Goal: Transaction & Acquisition: Obtain resource

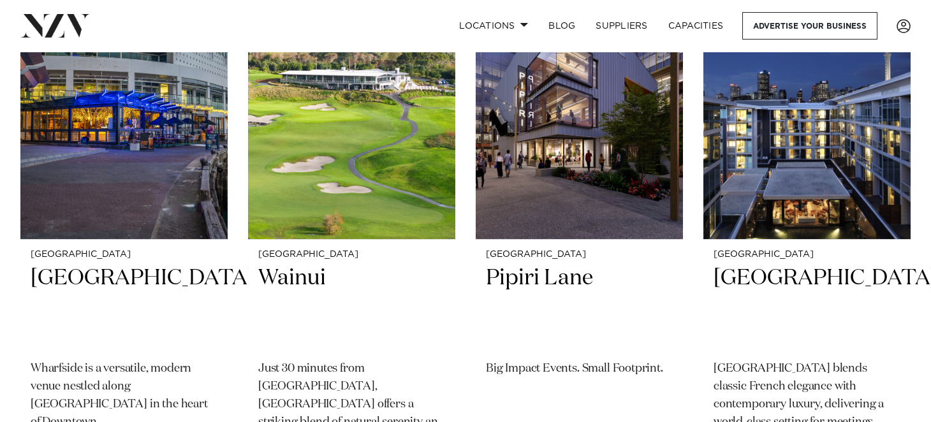
scroll to position [956, 0]
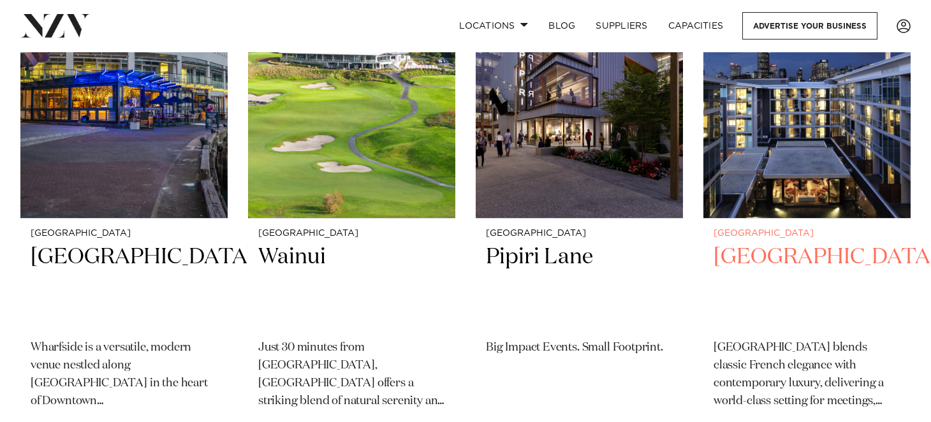
click at [790, 254] on h2 "[GEOGRAPHIC_DATA]" at bounding box center [807, 286] width 187 height 86
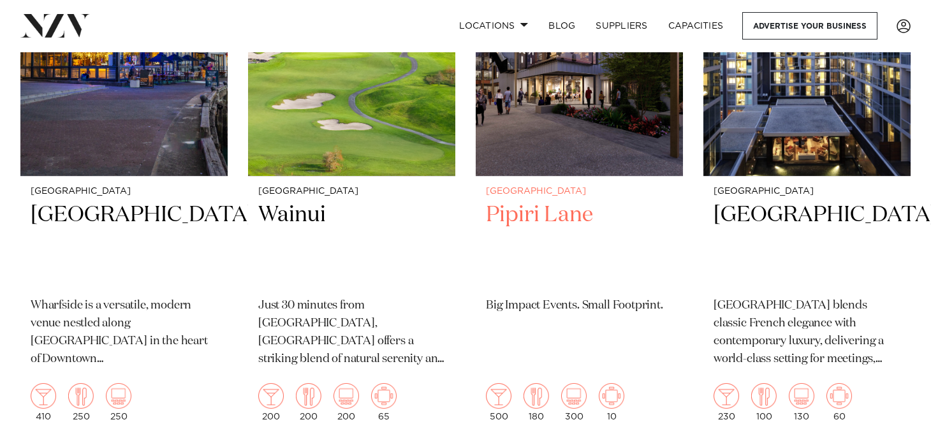
scroll to position [1020, 0]
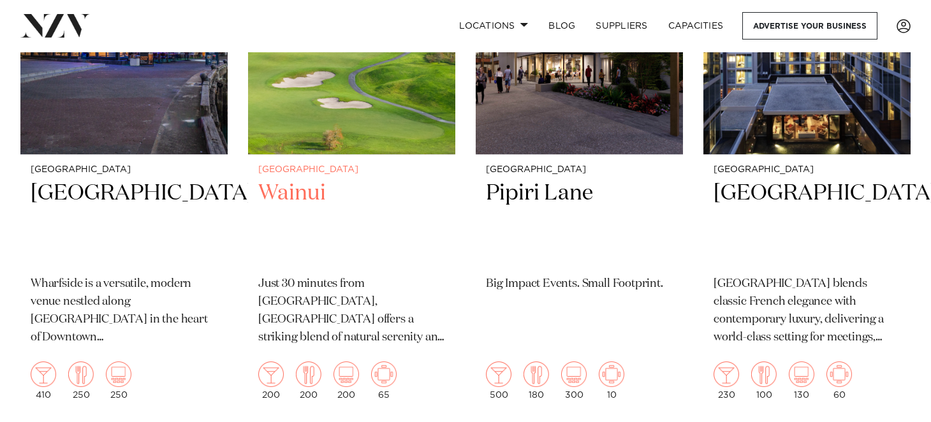
click at [309, 198] on h2 "Wainui" at bounding box center [351, 222] width 187 height 86
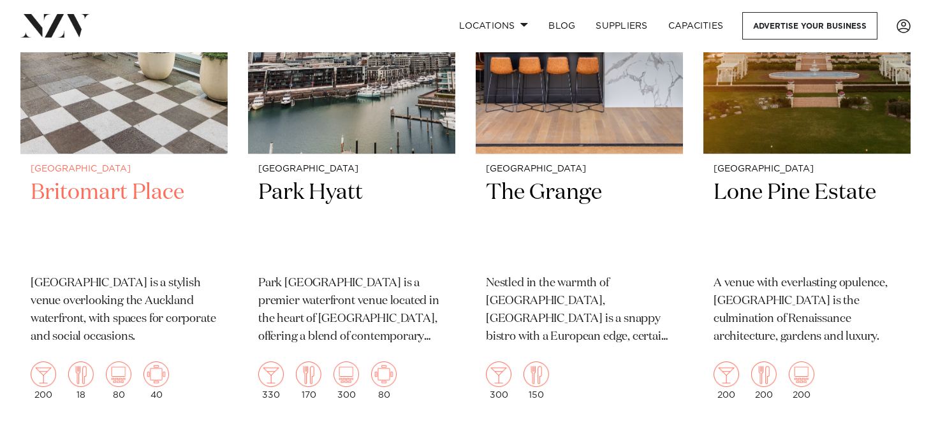
scroll to position [1594, 0]
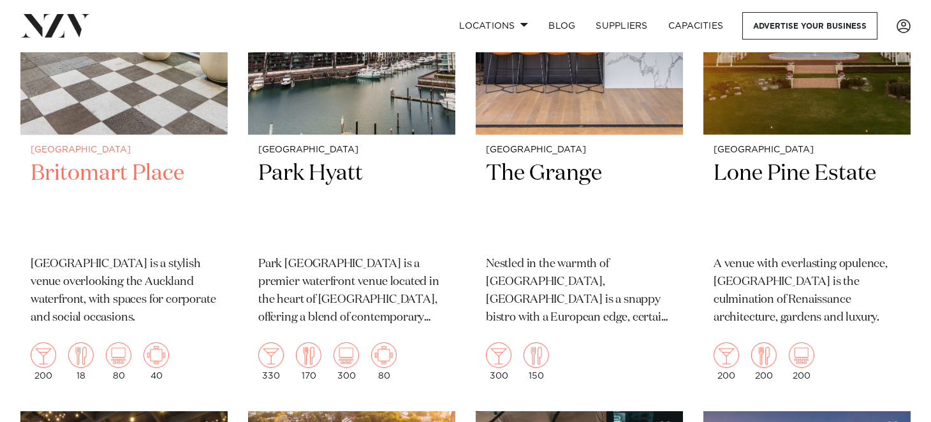
click at [146, 179] on h2 "Britomart Place" at bounding box center [124, 202] width 187 height 86
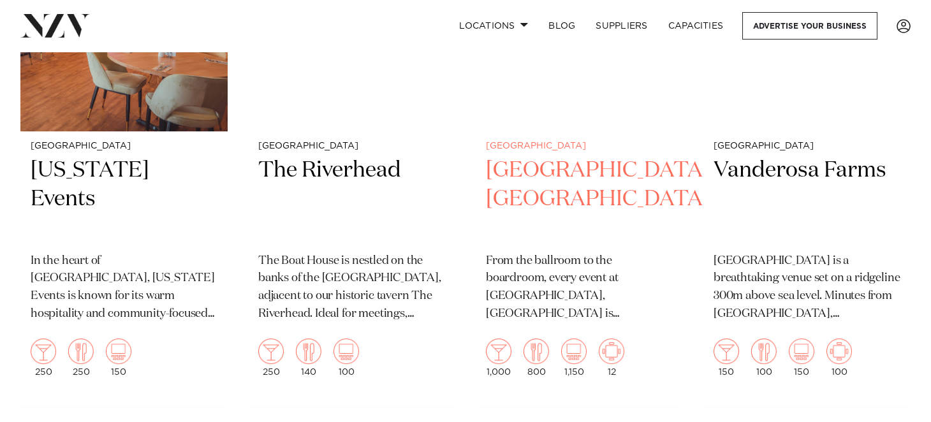
scroll to position [2742, 0]
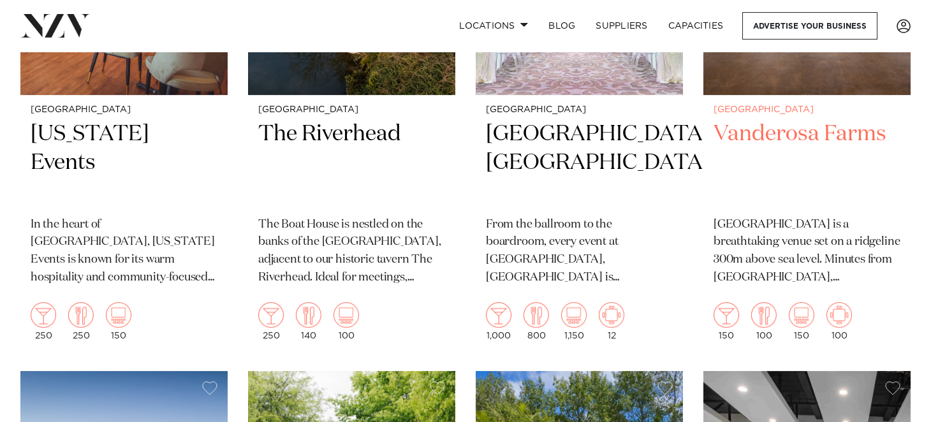
click at [788, 136] on h2 "Vanderosa Farms" at bounding box center [807, 163] width 187 height 86
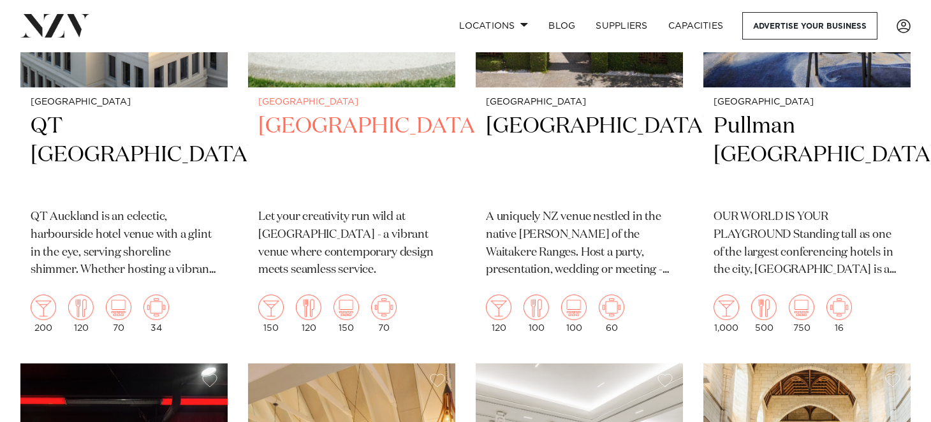
scroll to position [3316, 0]
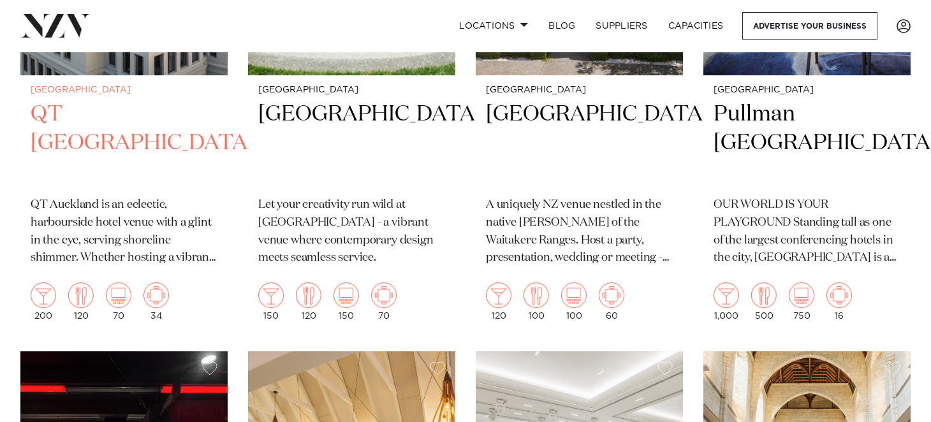
click at [124, 116] on h2 "QT [GEOGRAPHIC_DATA]" at bounding box center [124, 143] width 187 height 86
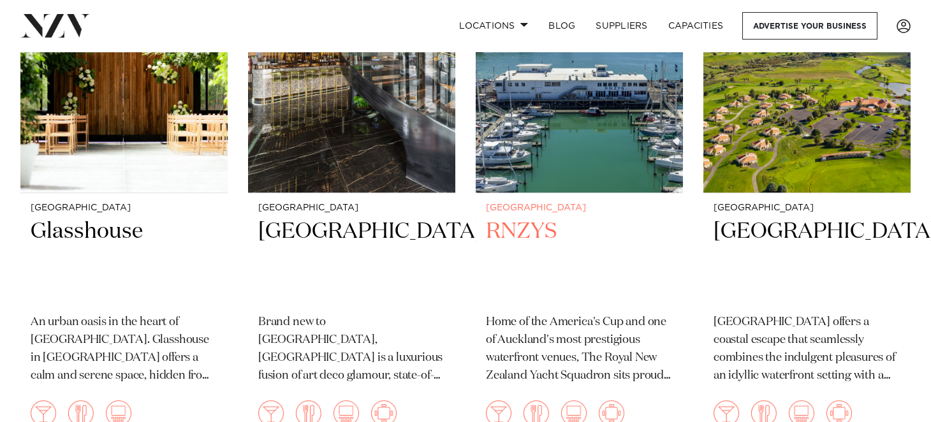
scroll to position [4400, 0]
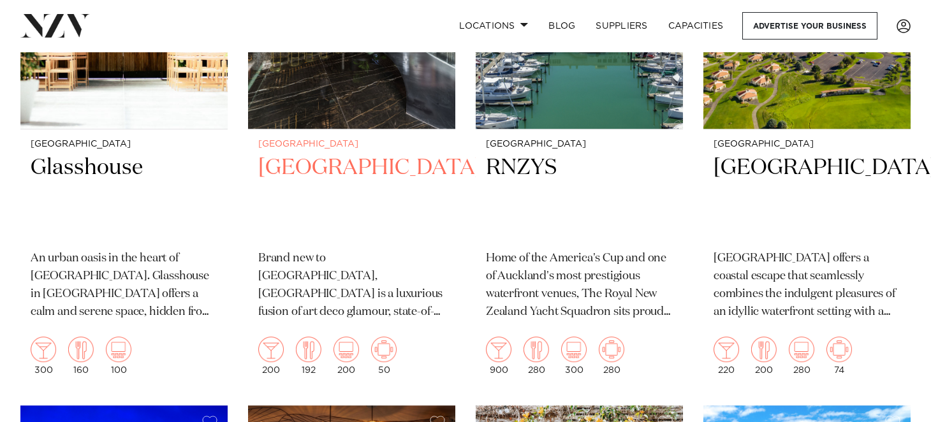
click at [351, 154] on h2 "[GEOGRAPHIC_DATA]" at bounding box center [351, 197] width 187 height 86
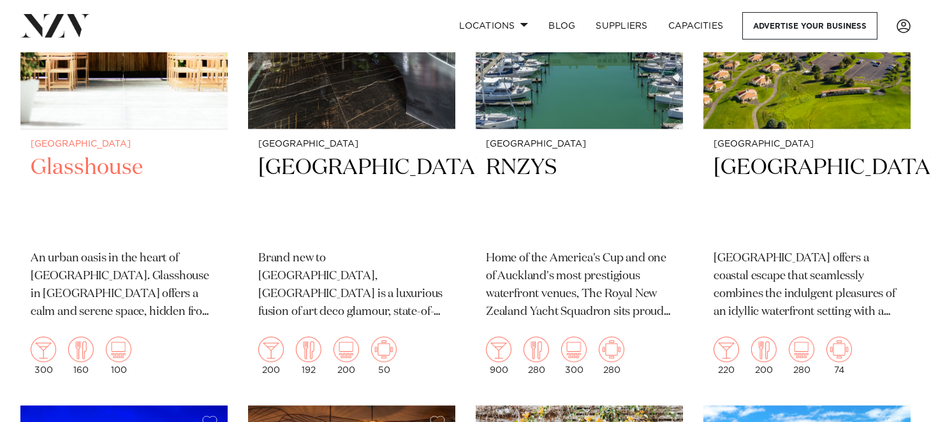
click at [110, 154] on h2 "Glasshouse" at bounding box center [124, 197] width 187 height 86
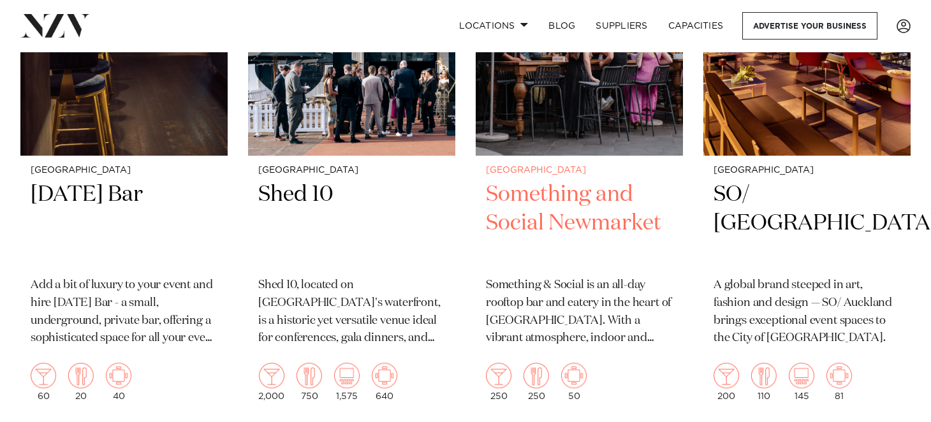
scroll to position [6059, 0]
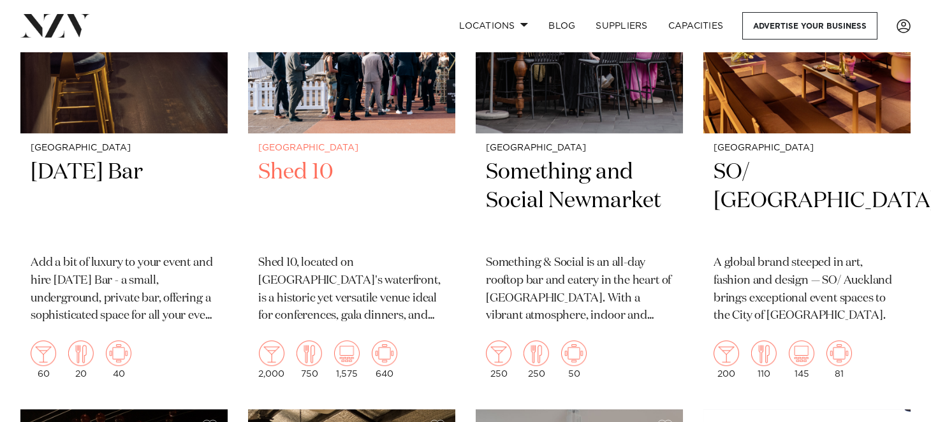
click at [321, 158] on h2 "Shed 10" at bounding box center [351, 201] width 187 height 86
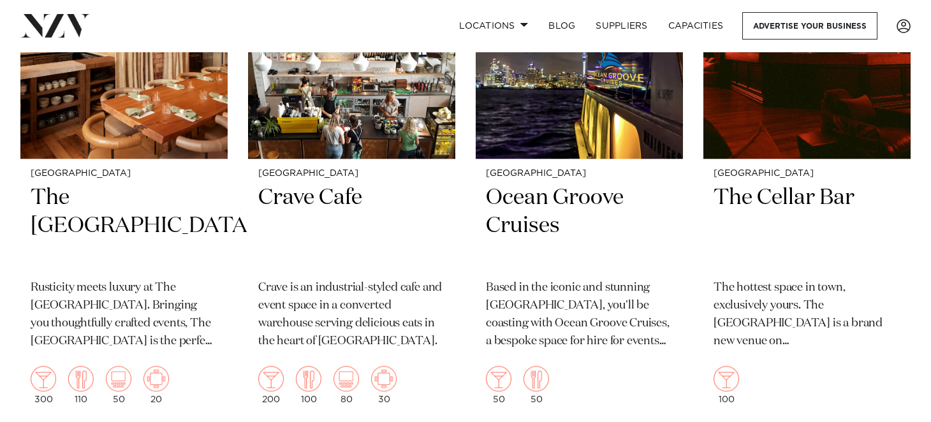
scroll to position [7079, 0]
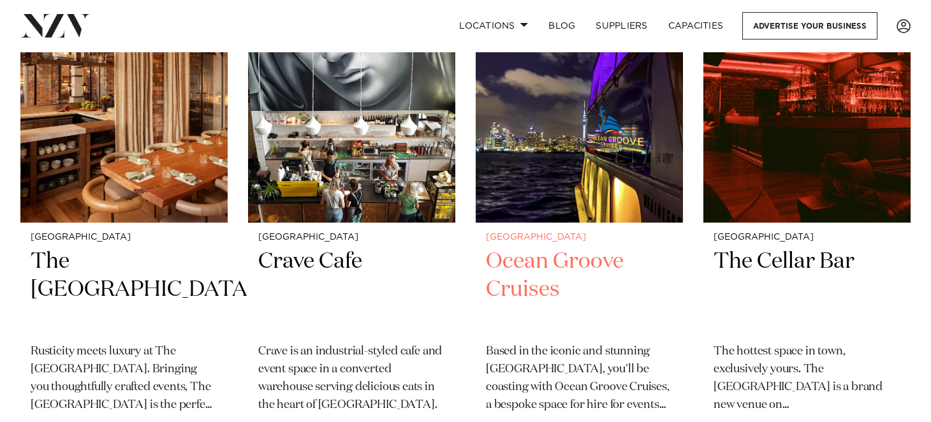
click at [515, 263] on h2 "Ocean Groove Cruises" at bounding box center [579, 290] width 187 height 86
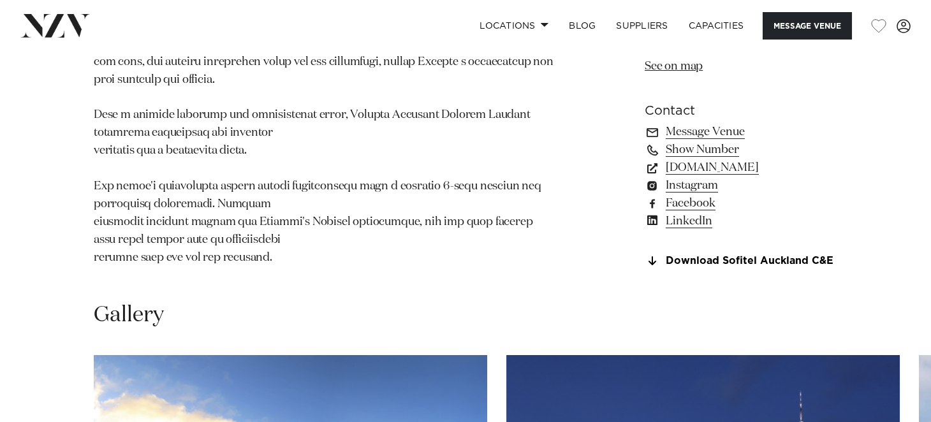
scroll to position [1084, 0]
click at [767, 267] on link "Download Sofitel Auckland C&E" at bounding box center [741, 260] width 193 height 11
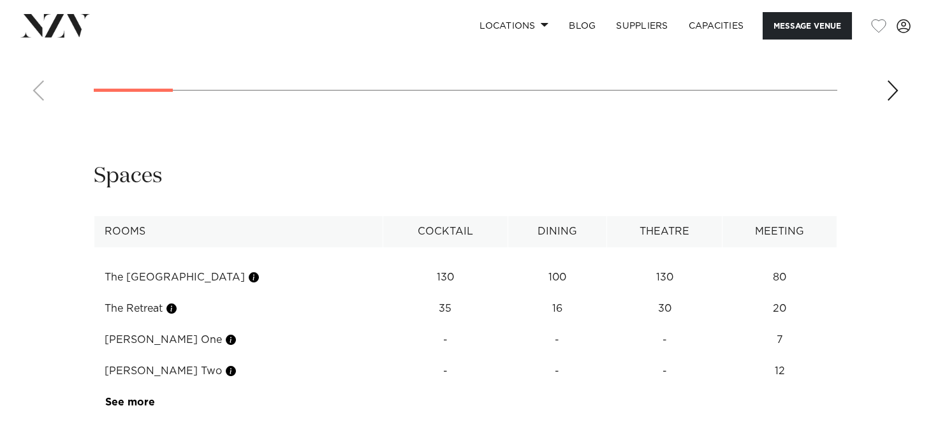
scroll to position [1786, 0]
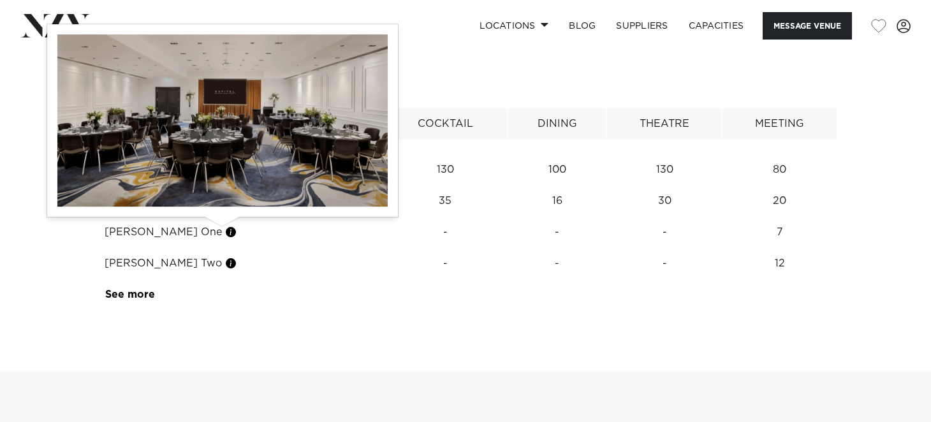
click at [247, 176] on button "button" at bounding box center [253, 169] width 13 height 13
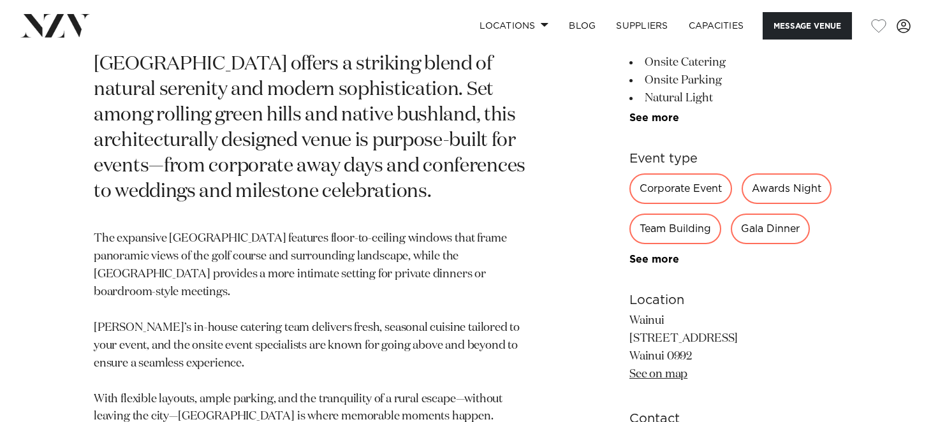
scroll to position [637, 0]
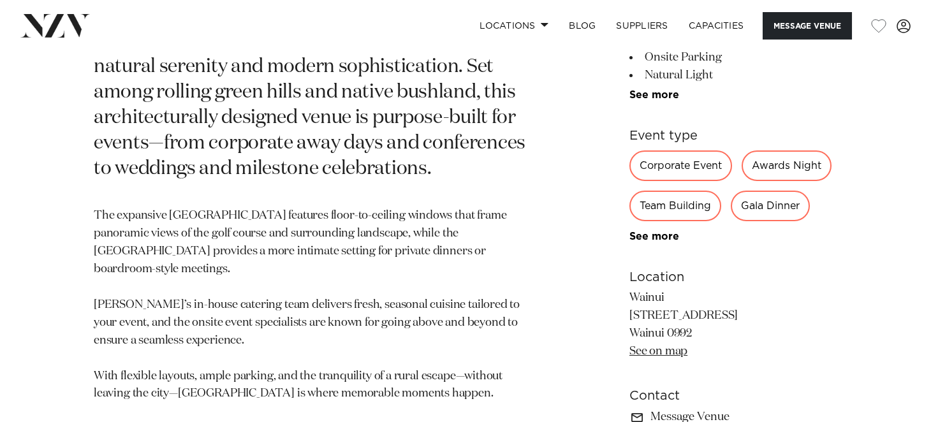
click at [664, 353] on link "See on map" at bounding box center [658, 351] width 58 height 11
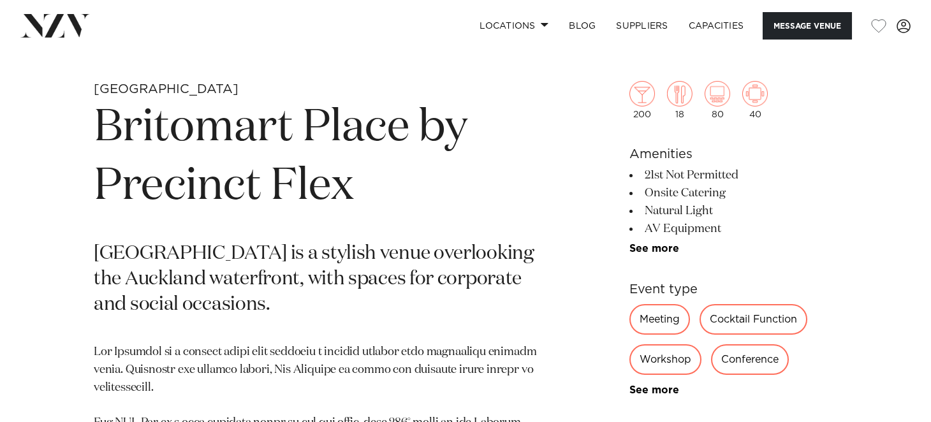
scroll to position [446, 0]
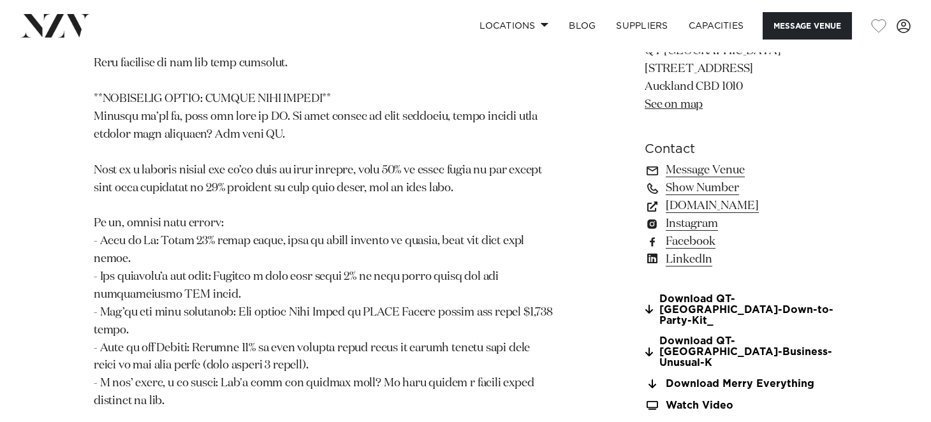
scroll to position [1403, 0]
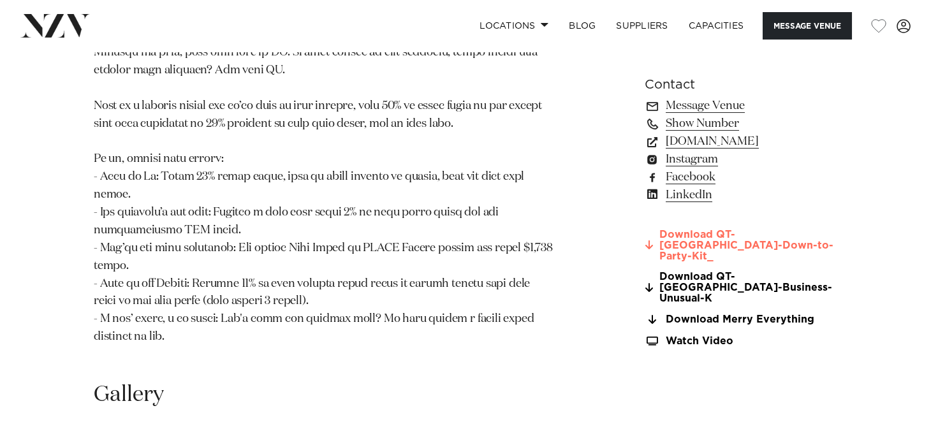
click at [679, 230] on link "Download QT-Auckland-Down-to-Party-Kit_" at bounding box center [741, 246] width 193 height 32
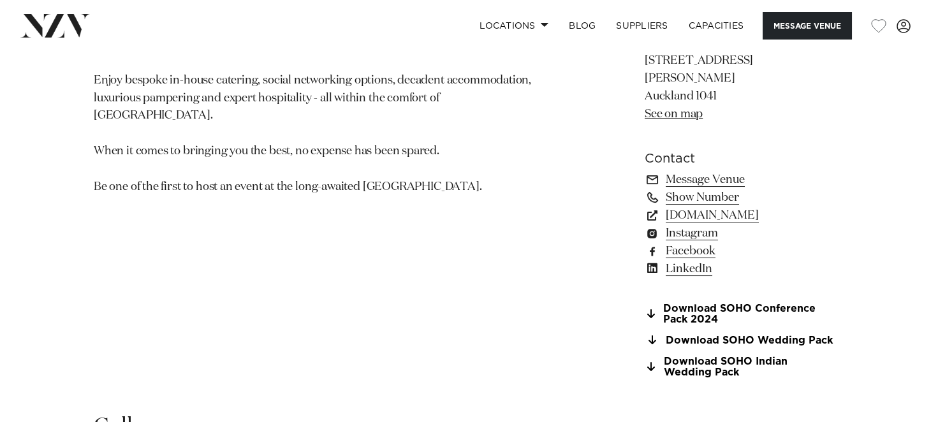
scroll to position [893, 0]
click at [705, 334] on link "Download SOHO Wedding Pack" at bounding box center [741, 339] width 193 height 11
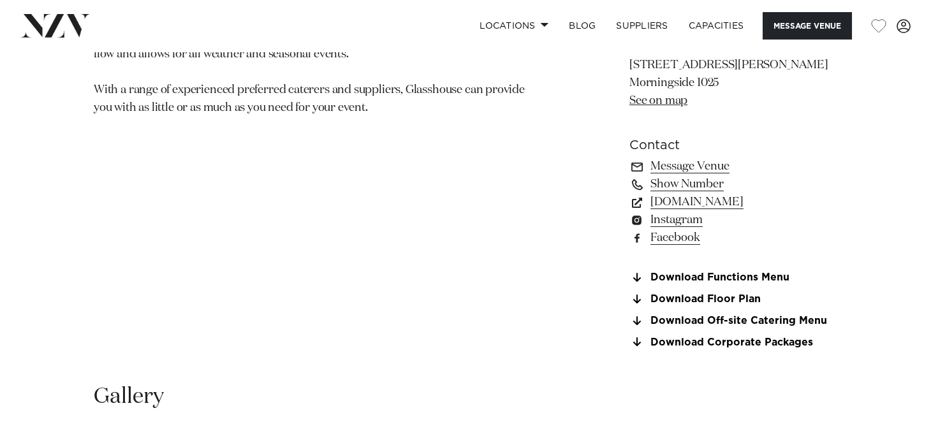
scroll to position [893, 0]
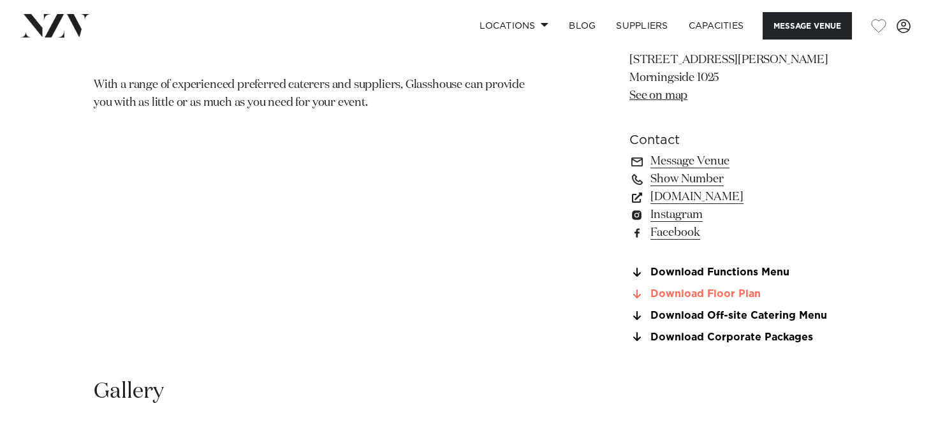
click at [726, 291] on link "Download Floor Plan" at bounding box center [733, 294] width 208 height 11
click at [690, 267] on link "Download Functions Menu" at bounding box center [733, 272] width 208 height 11
click at [701, 295] on link "Download Floor Plan" at bounding box center [733, 294] width 208 height 11
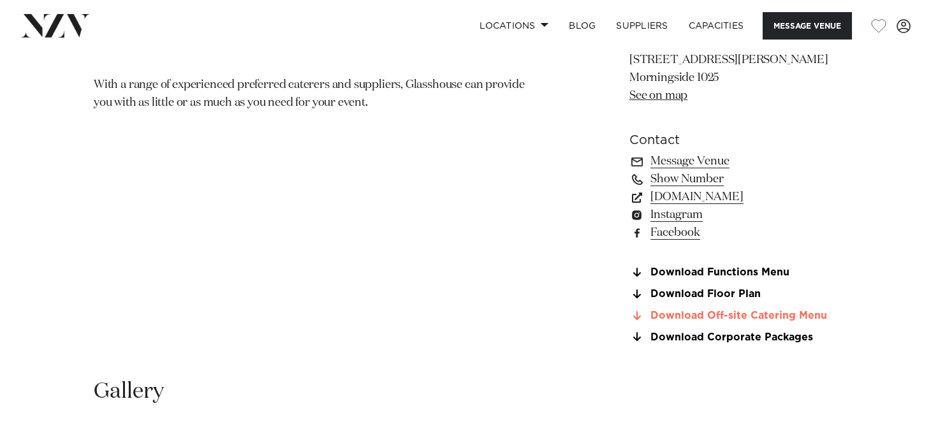
click at [706, 311] on link "Download Off-site Catering Menu" at bounding box center [733, 316] width 208 height 11
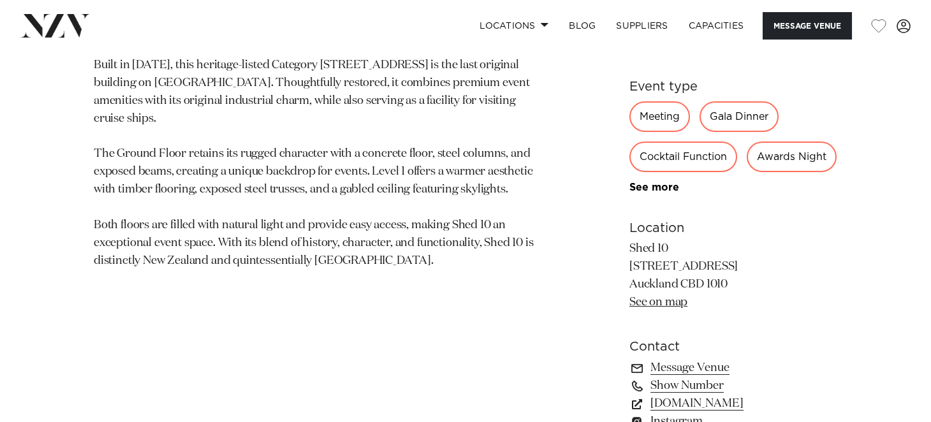
scroll to position [701, 0]
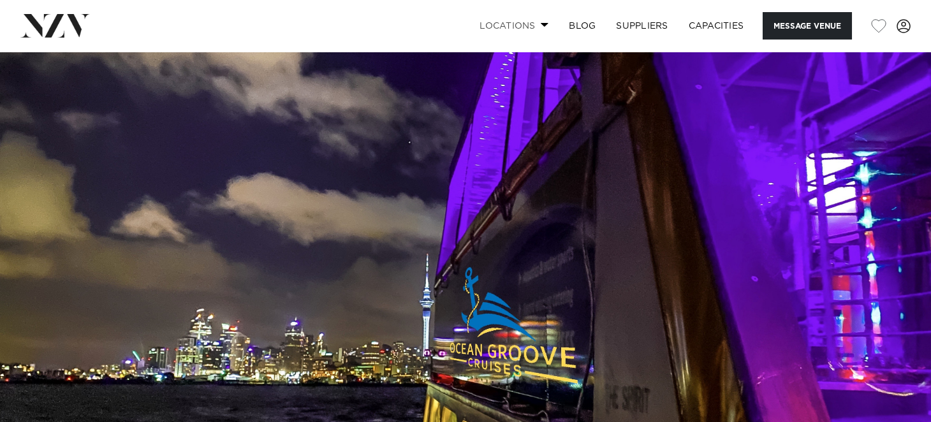
click at [528, 29] on link "Locations" at bounding box center [513, 25] width 89 height 27
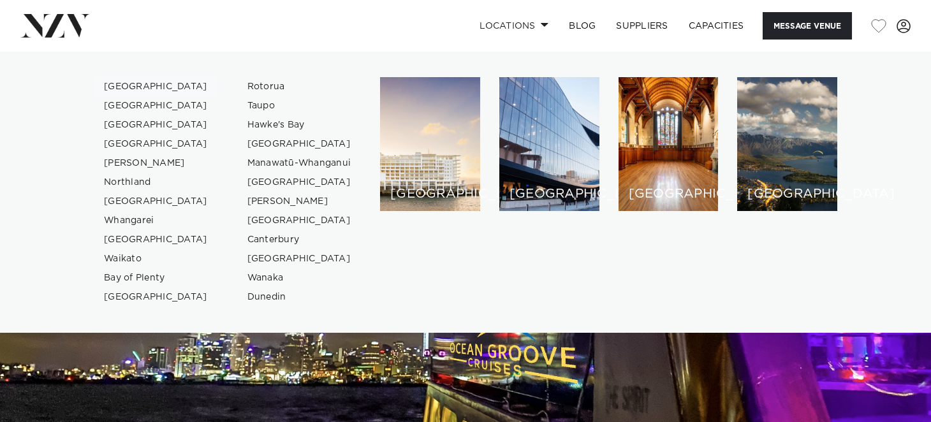
click at [138, 82] on link "[GEOGRAPHIC_DATA]" at bounding box center [156, 86] width 124 height 19
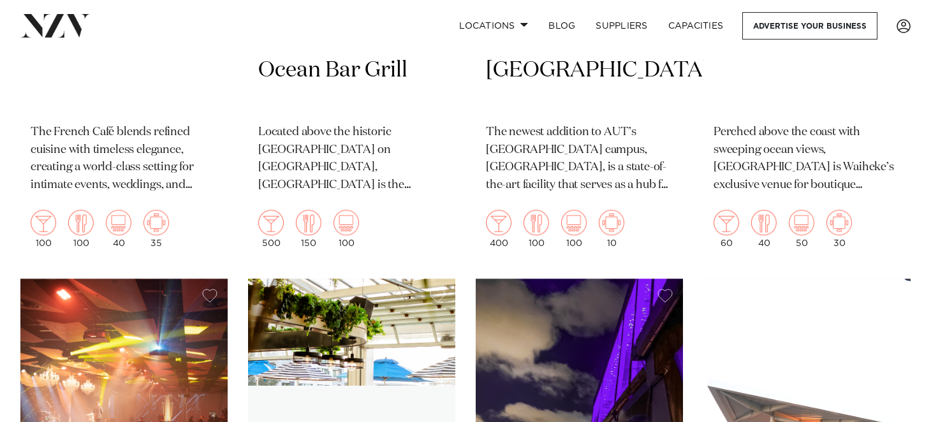
scroll to position [8099, 0]
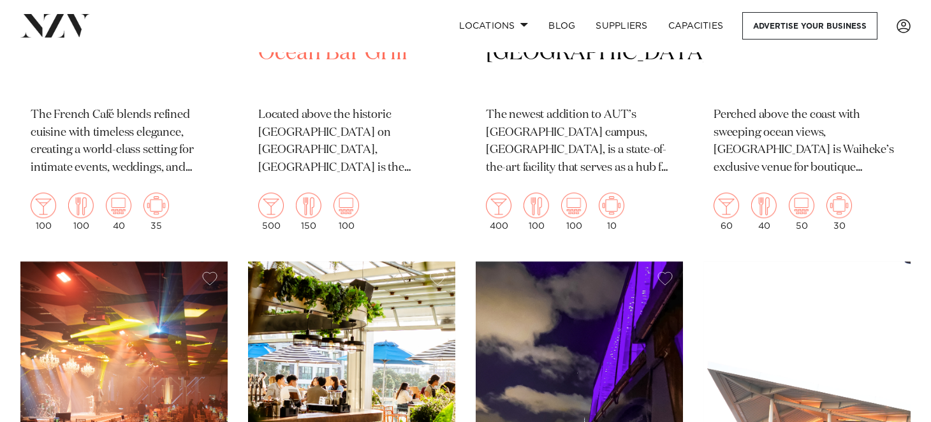
click at [371, 107] on p "Located above the historic [GEOGRAPHIC_DATA] on [GEOGRAPHIC_DATA], [GEOGRAPHIC_…" at bounding box center [351, 142] width 187 height 71
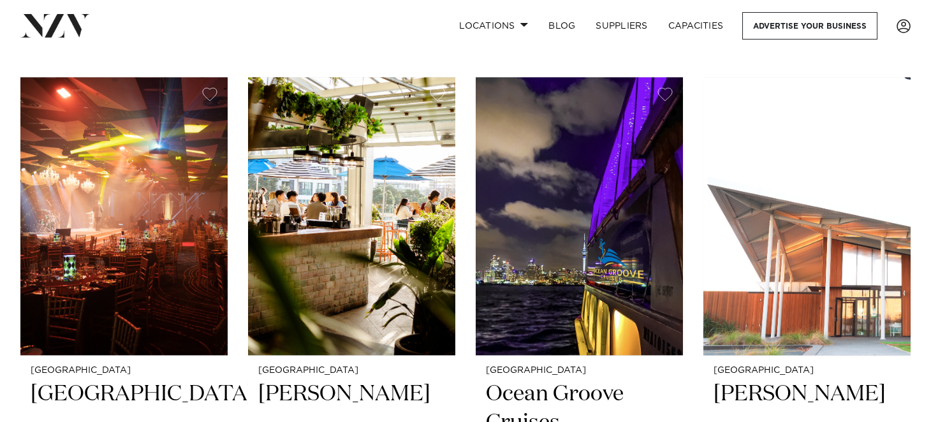
scroll to position [8290, 0]
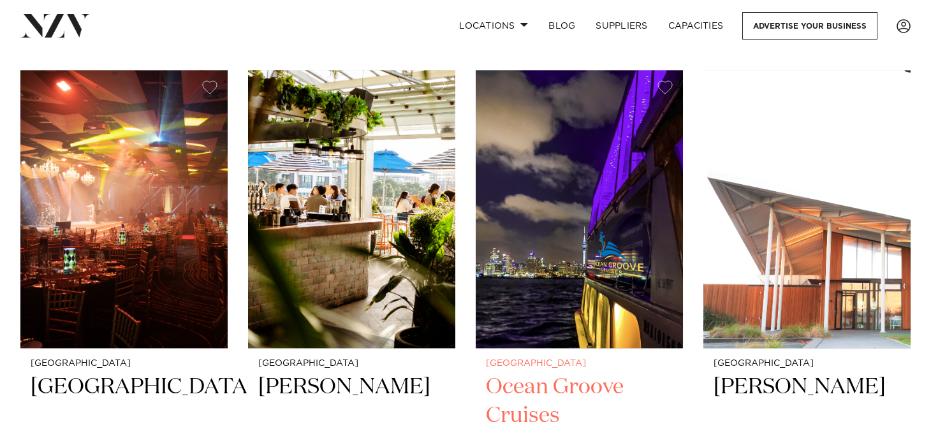
click at [519, 373] on h2 "Ocean Groove Cruises" at bounding box center [579, 416] width 187 height 86
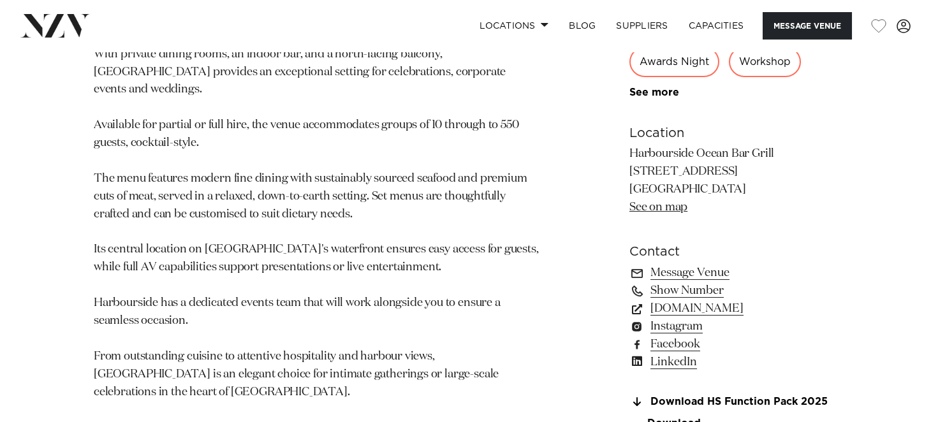
scroll to position [829, 0]
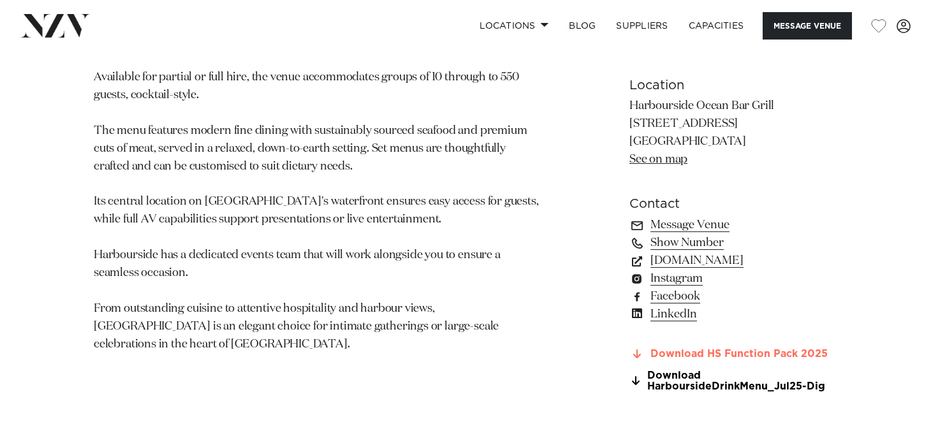
click at [675, 353] on link "Download HS Function Pack 2025" at bounding box center [733, 354] width 208 height 11
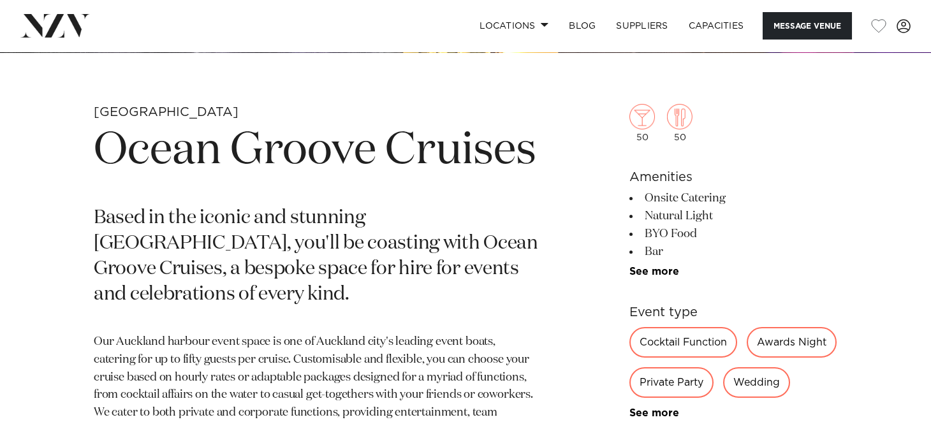
scroll to position [446, 0]
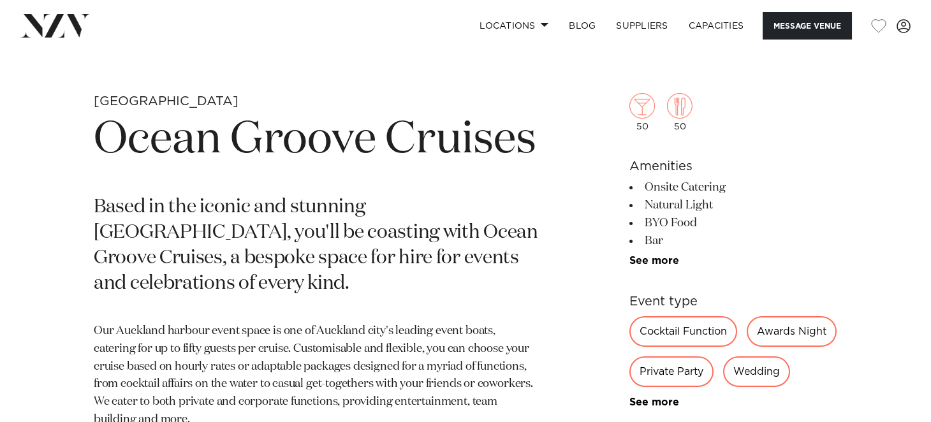
click at [671, 362] on div "Private Party" at bounding box center [671, 372] width 84 height 31
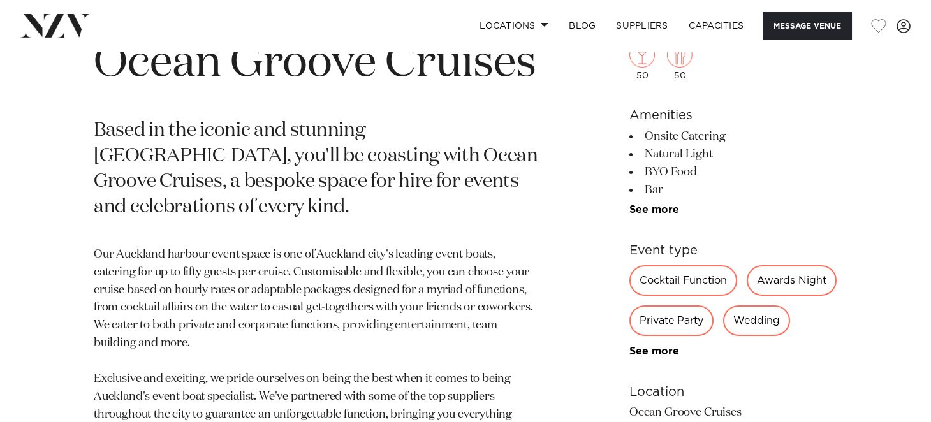
scroll to position [510, 0]
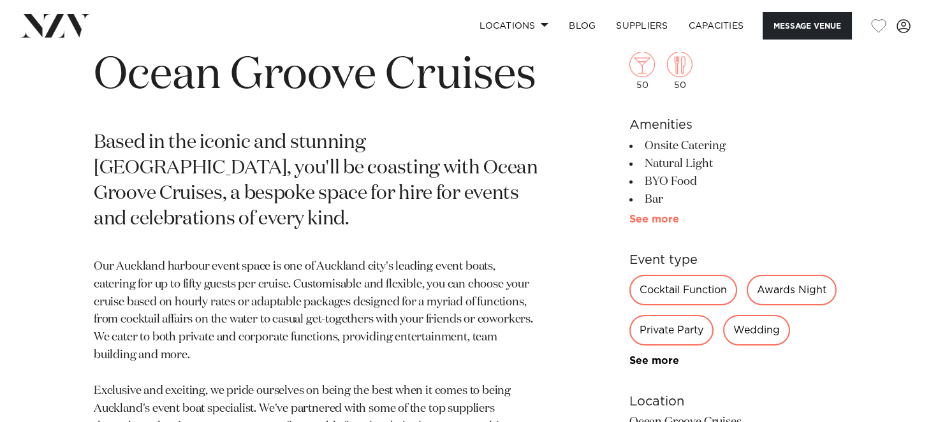
click at [673, 223] on link "See more" at bounding box center [678, 219] width 99 height 10
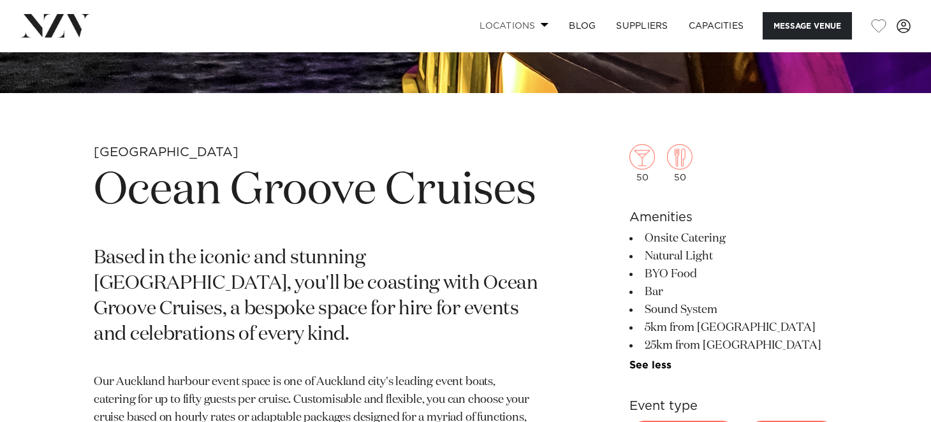
scroll to position [382, 0]
